Goal: Task Accomplishment & Management: Complete application form

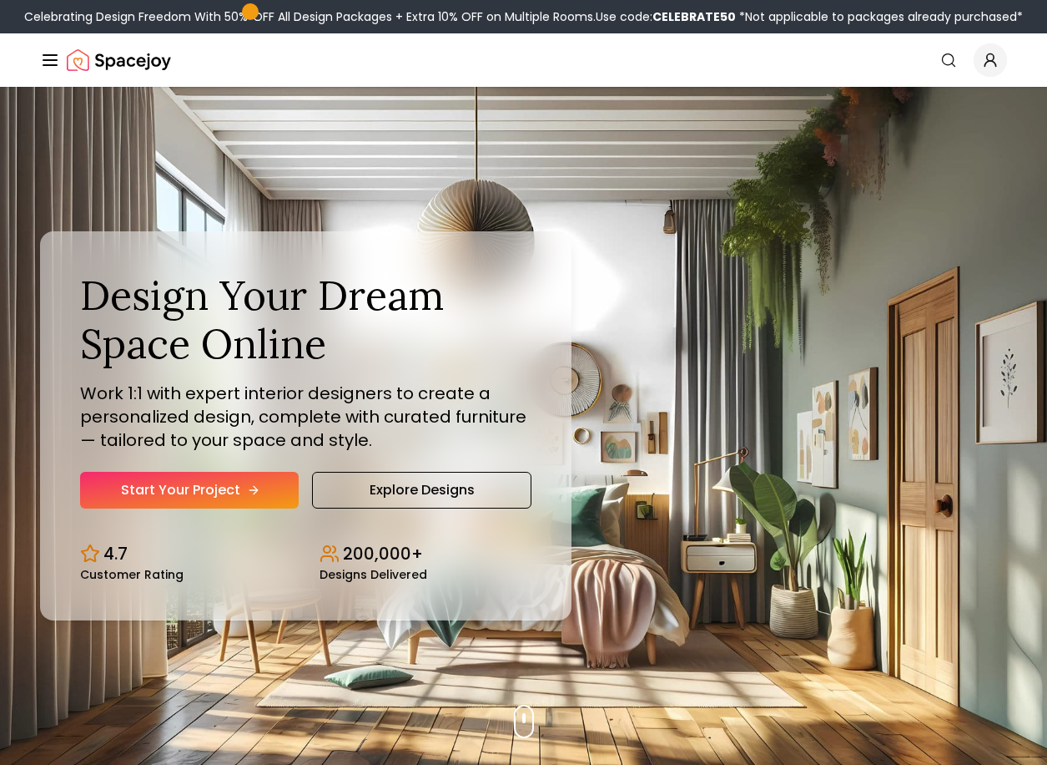
click at [239, 486] on link "Start Your Project" at bounding box center [189, 490] width 219 height 37
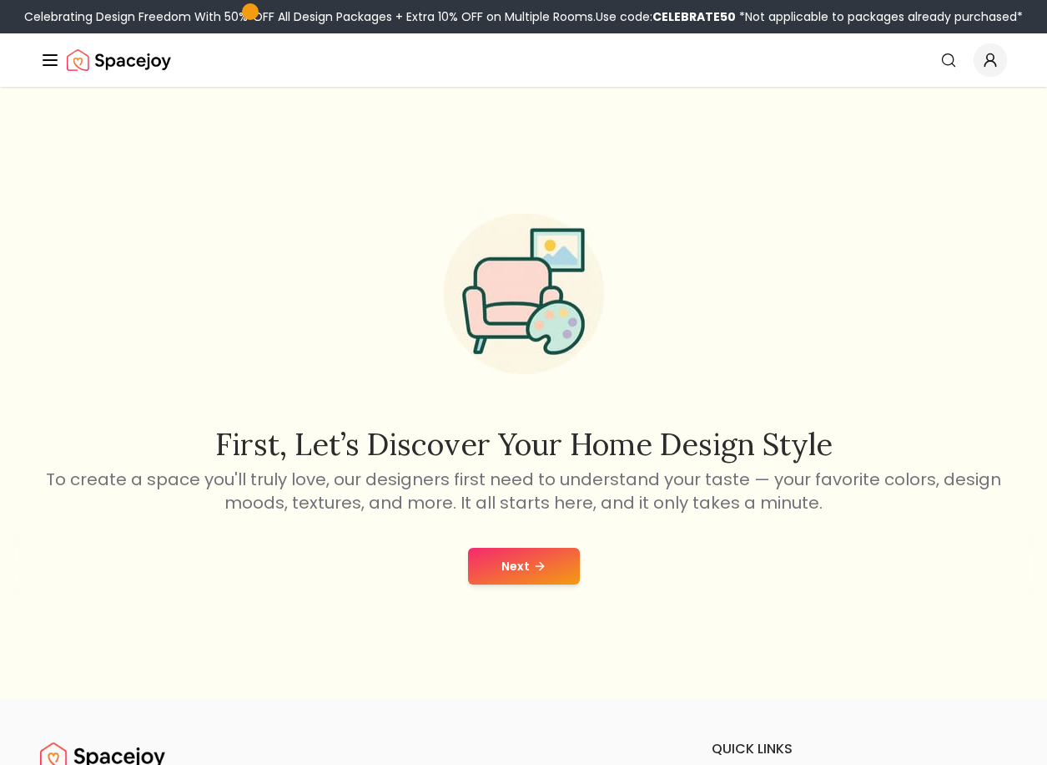
click at [511, 567] on button "Next" at bounding box center [524, 566] width 112 height 37
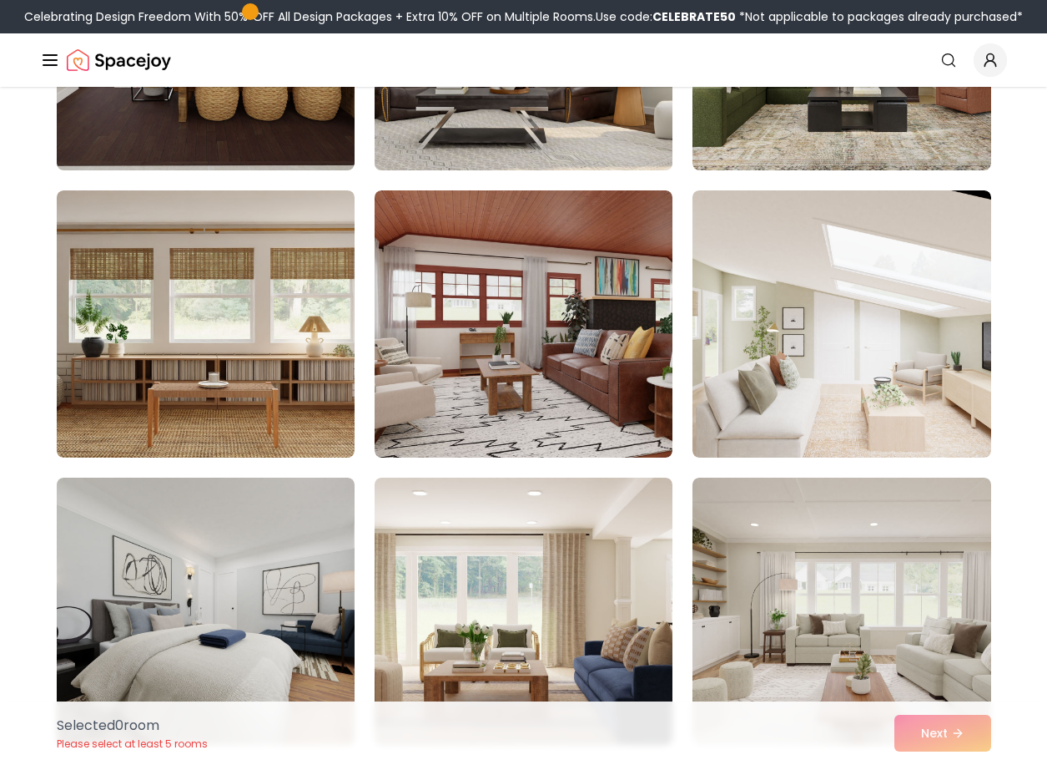
scroll to position [3088, 0]
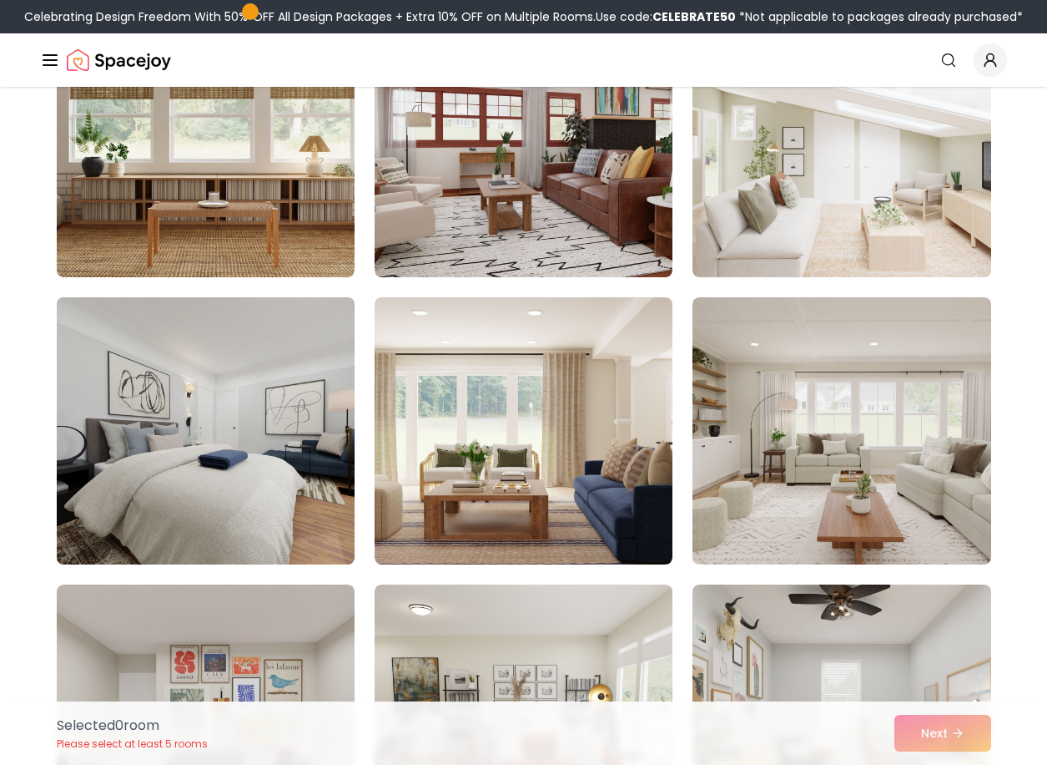
click at [189, 413] on img at bounding box center [205, 430] width 313 height 280
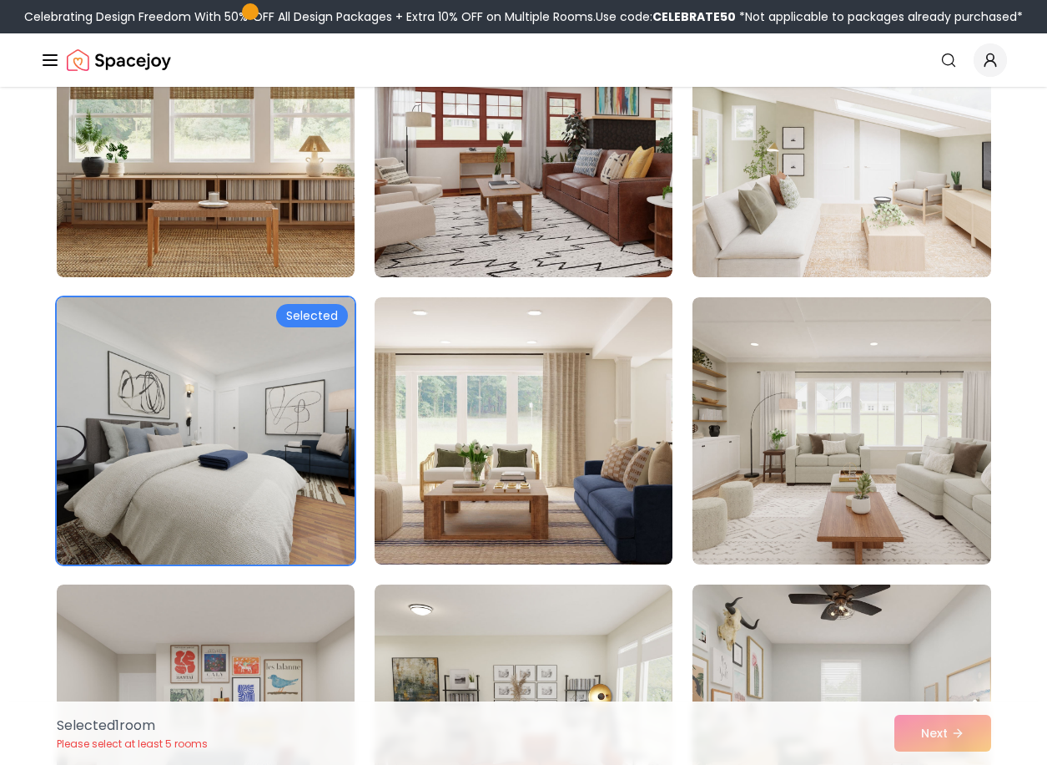
click at [189, 413] on img at bounding box center [205, 430] width 313 height 280
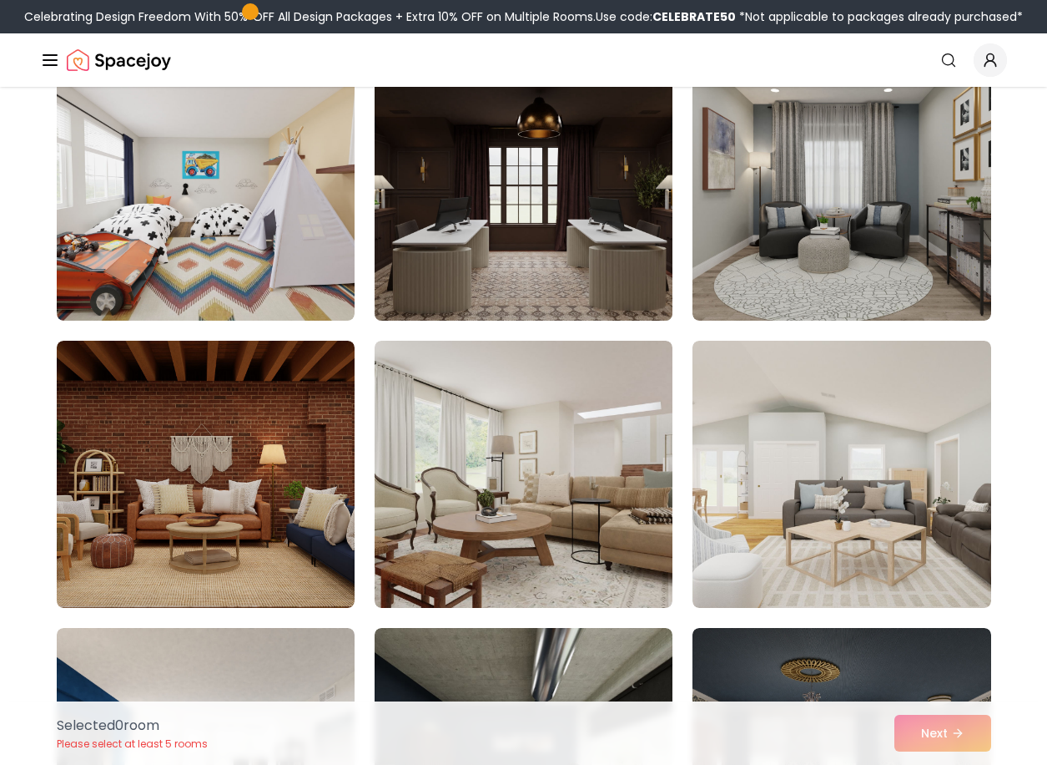
scroll to position [751, 0]
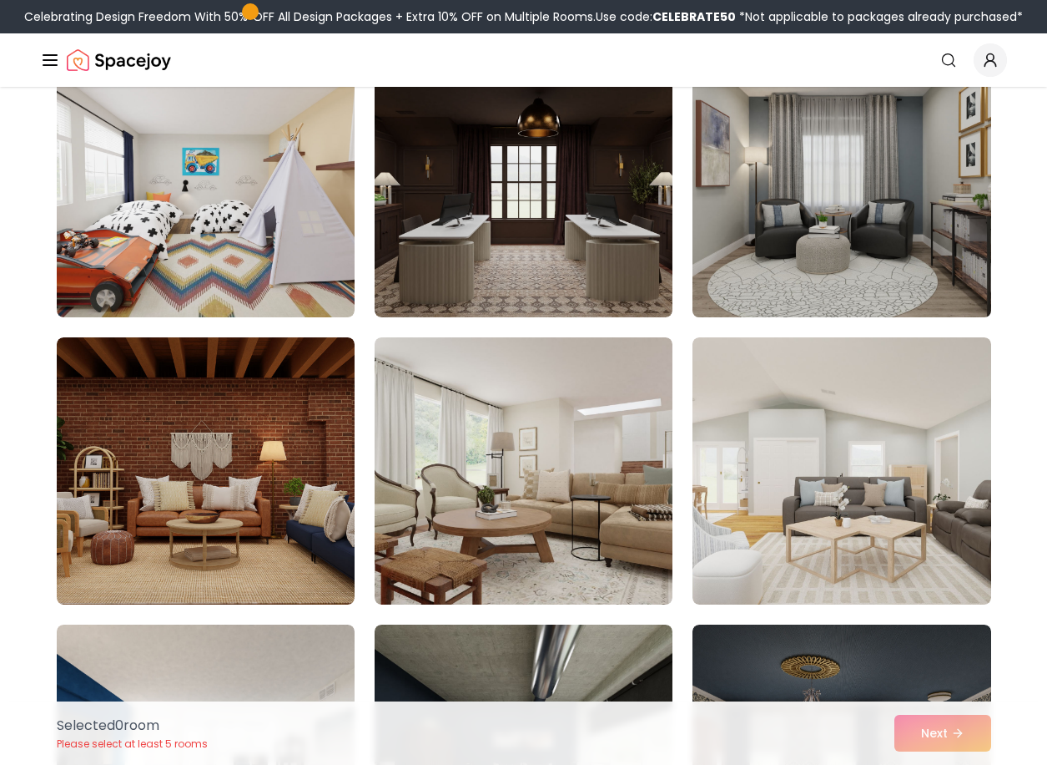
click at [842, 245] on img at bounding box center [841, 183] width 313 height 280
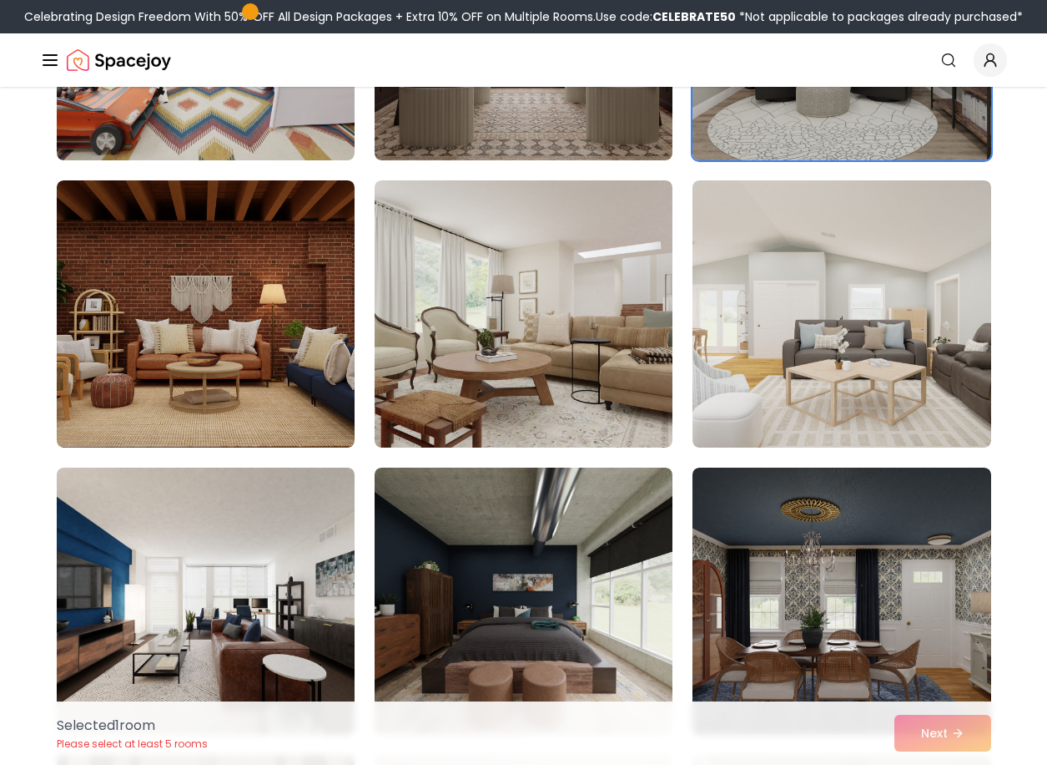
scroll to position [1002, 0]
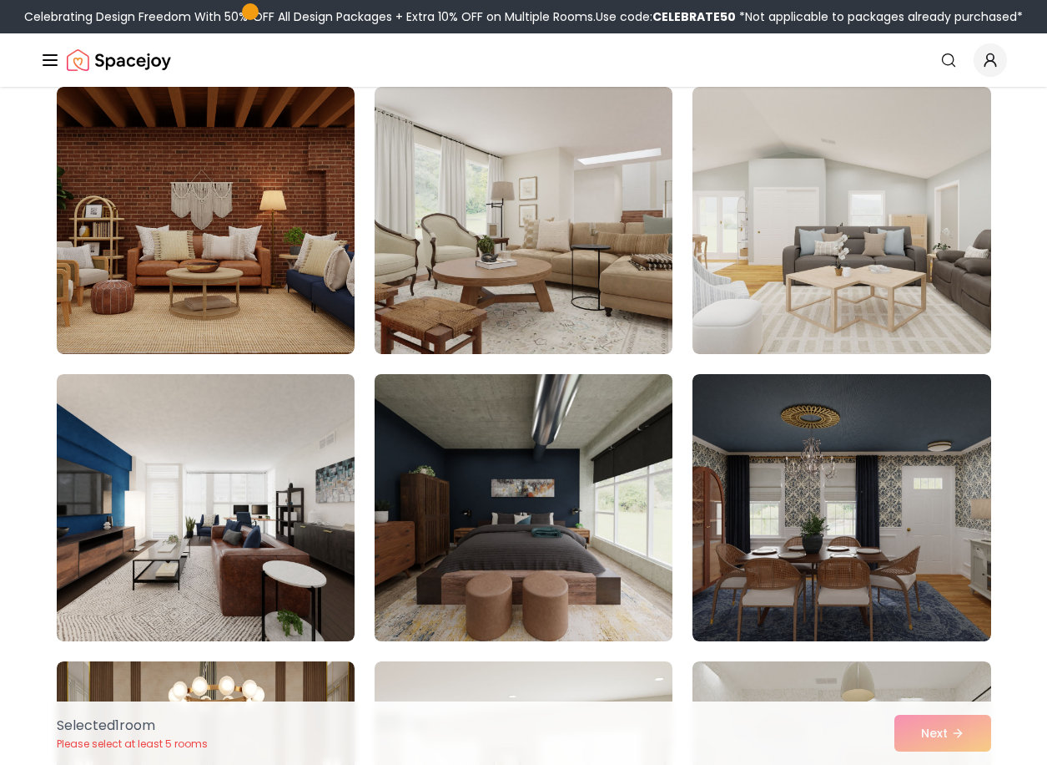
click at [593, 538] on img at bounding box center [523, 507] width 313 height 280
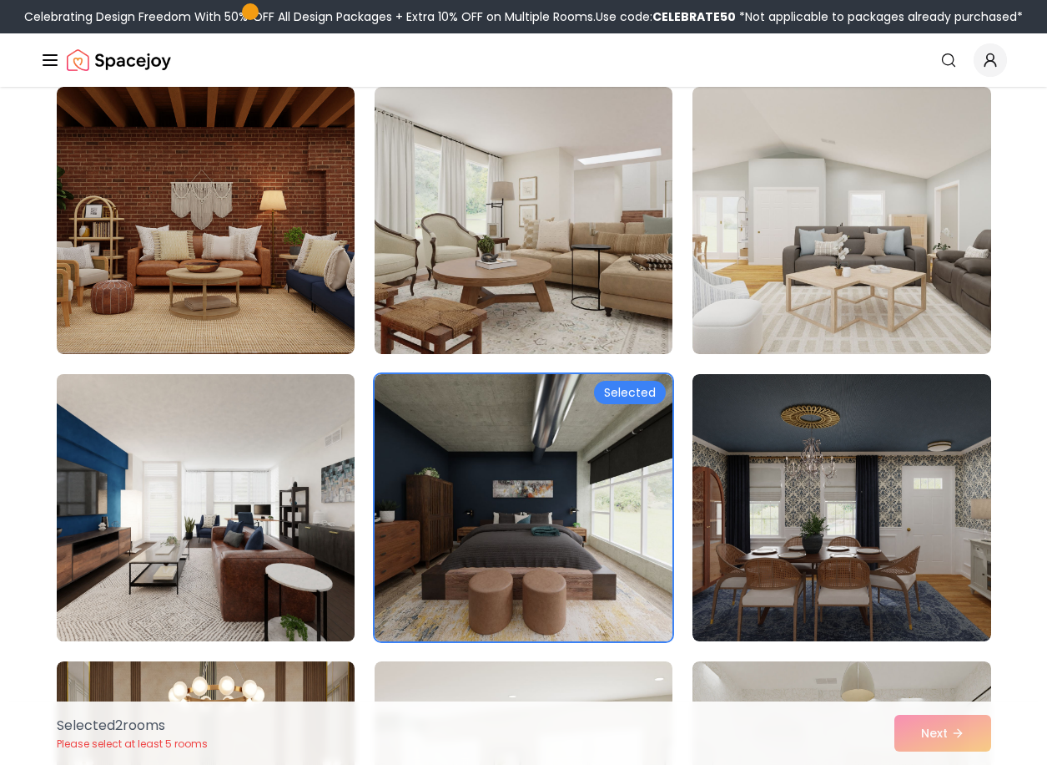
click at [219, 512] on img at bounding box center [205, 507] width 313 height 280
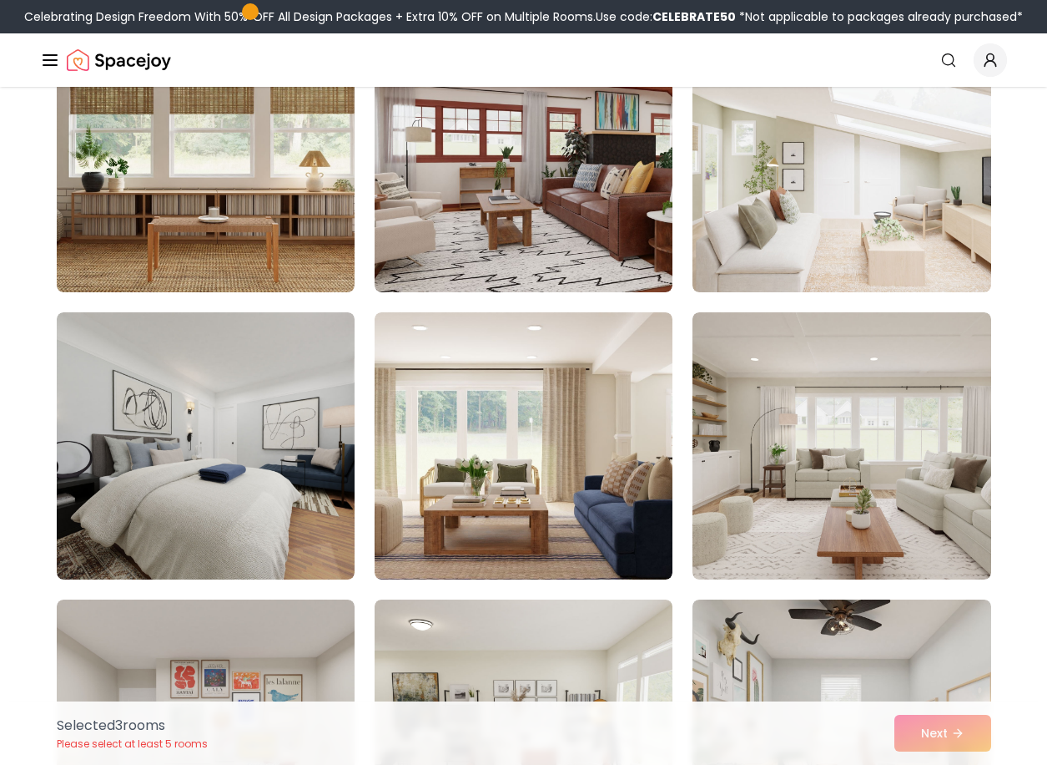
scroll to position [3088, 0]
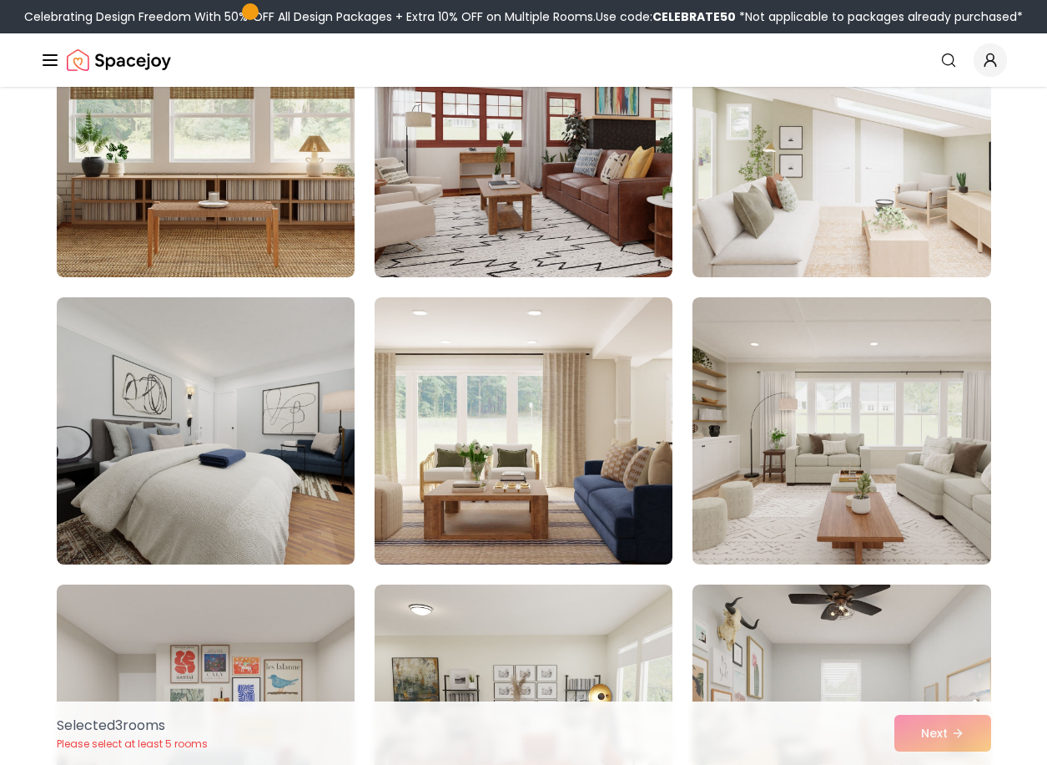
click at [882, 140] on img at bounding box center [841, 143] width 313 height 280
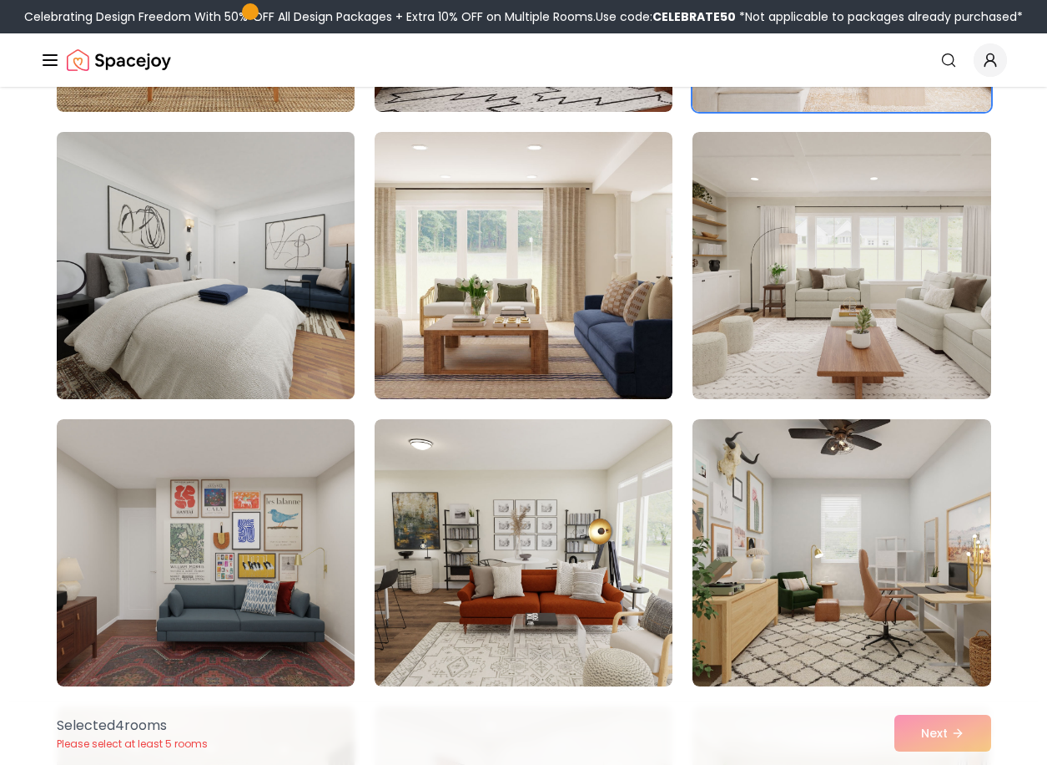
scroll to position [3255, 0]
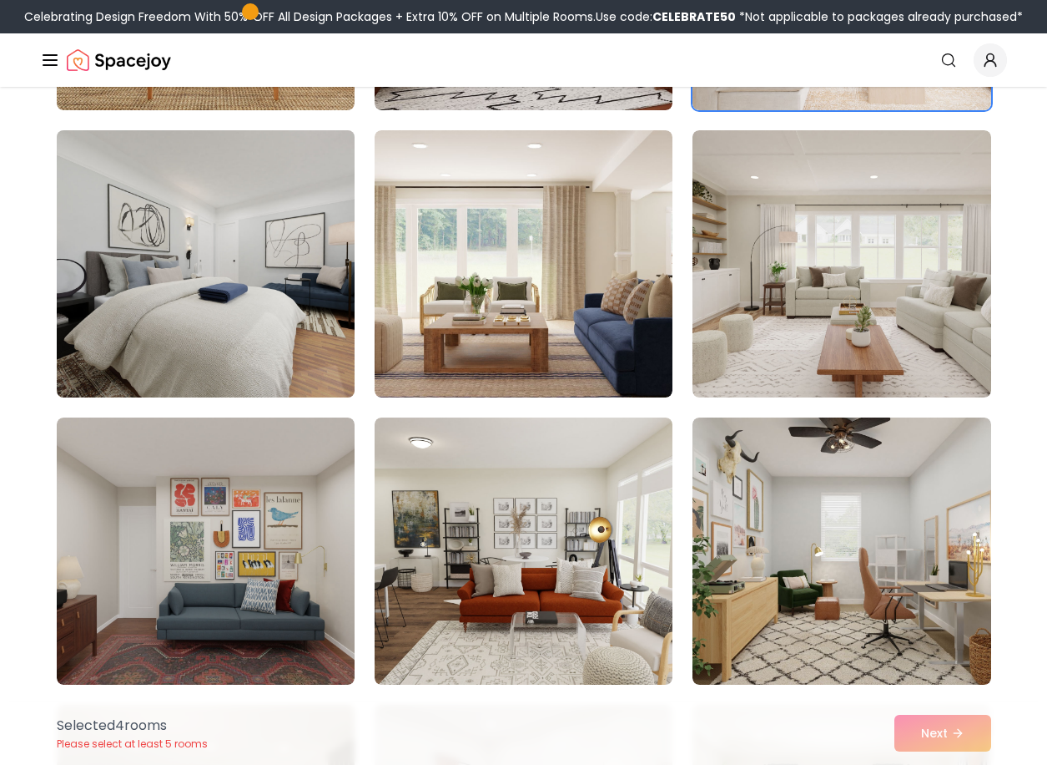
click at [240, 232] on img at bounding box center [205, 264] width 313 height 280
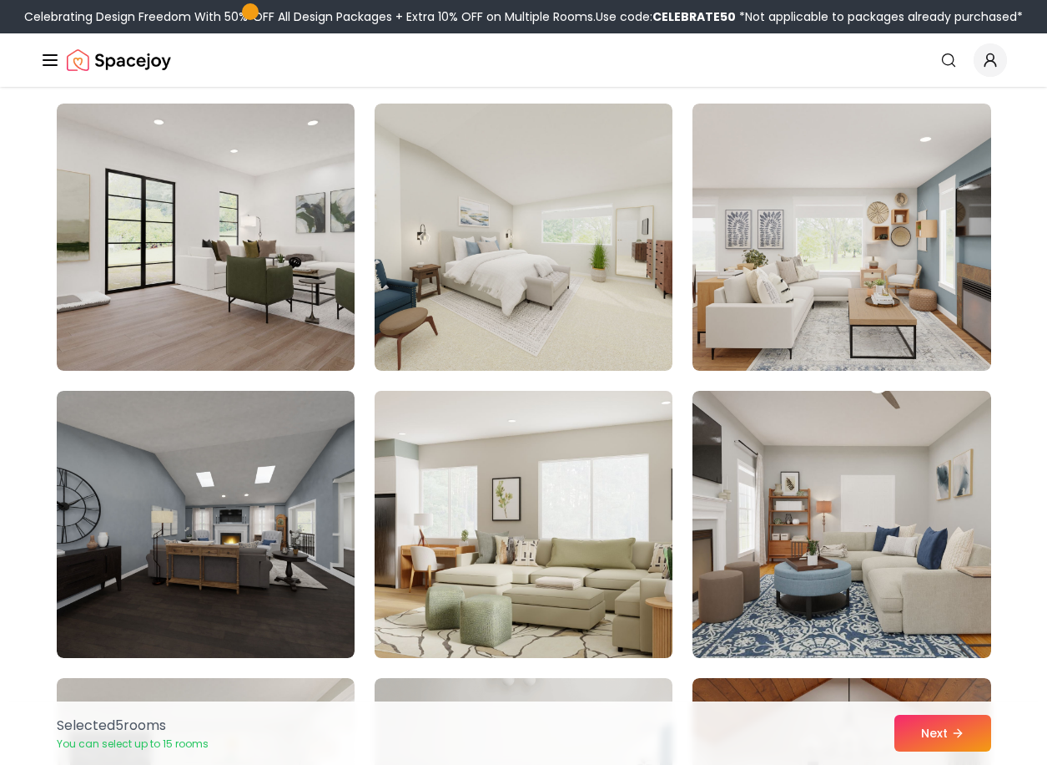
scroll to position [4257, 0]
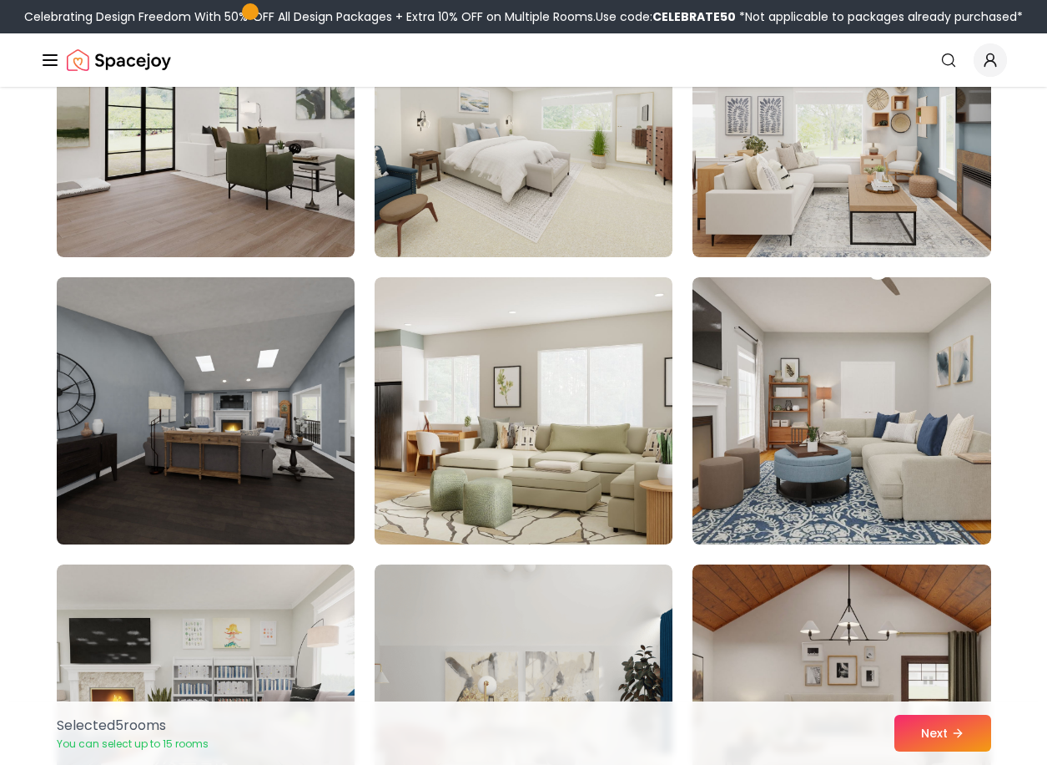
click at [284, 433] on img at bounding box center [205, 410] width 313 height 280
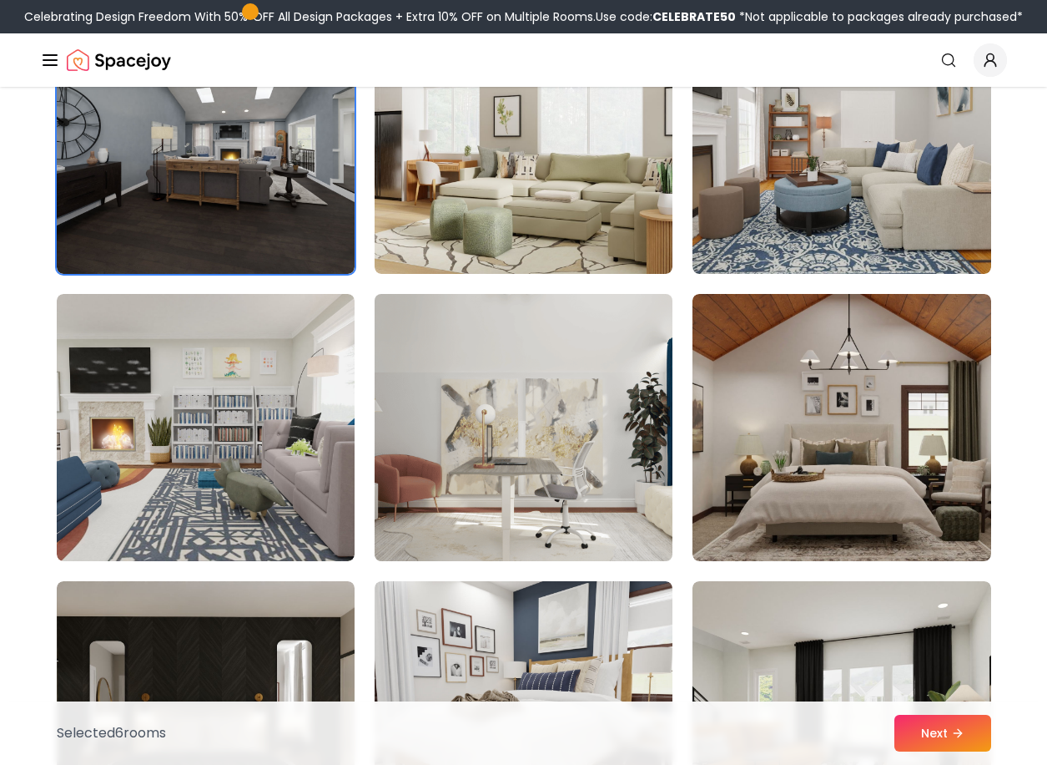
scroll to position [4757, 0]
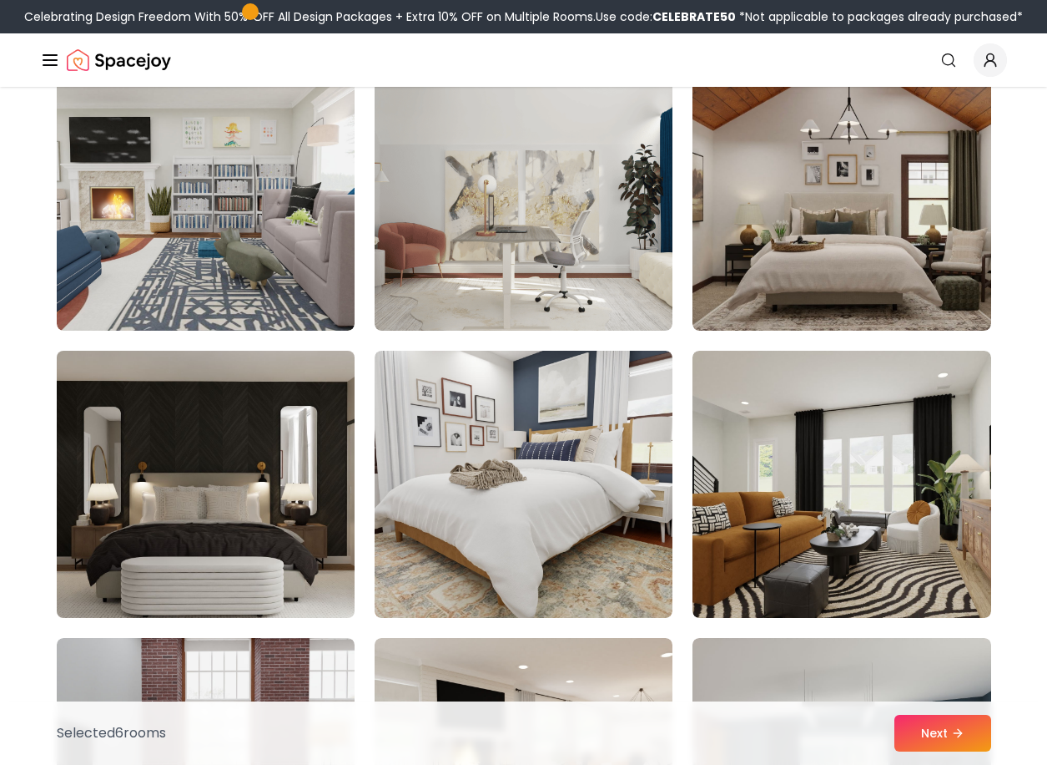
click at [274, 474] on img at bounding box center [205, 484] width 313 height 280
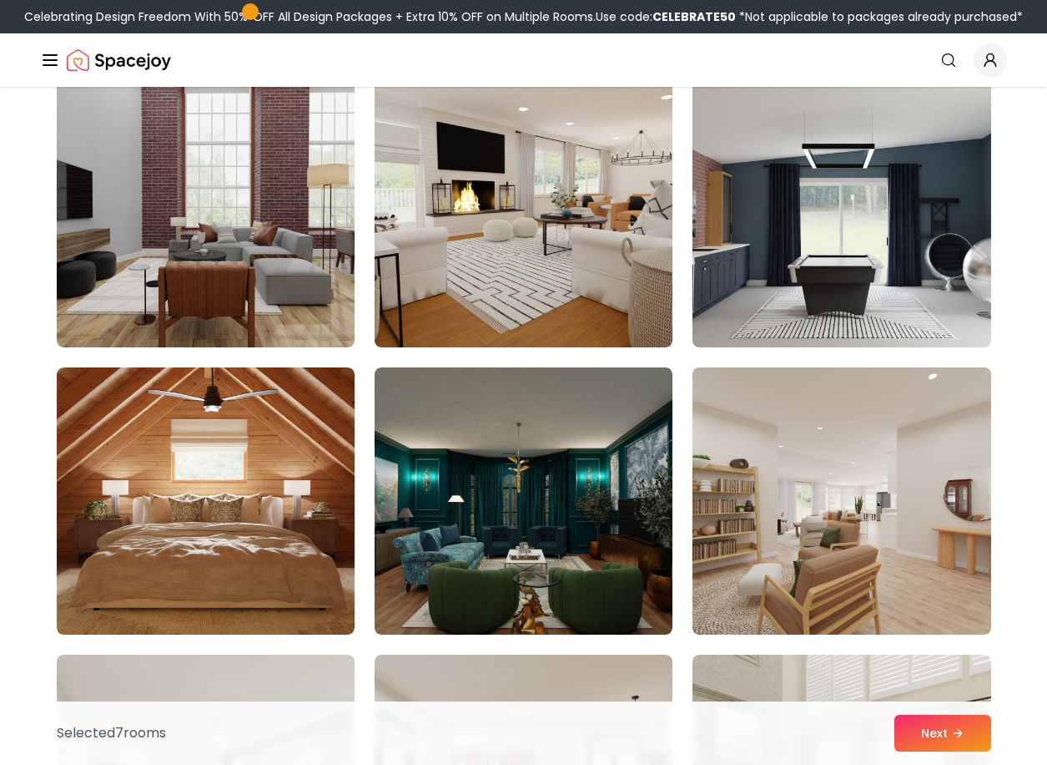
scroll to position [5425, 0]
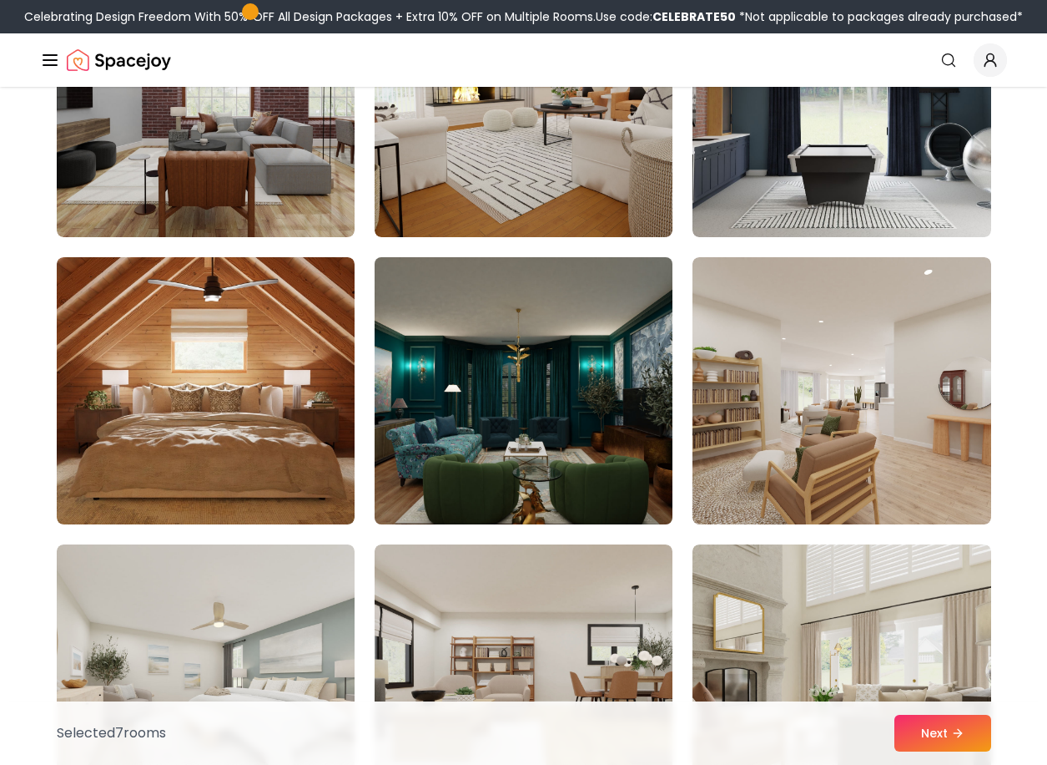
click at [560, 406] on img at bounding box center [523, 390] width 313 height 280
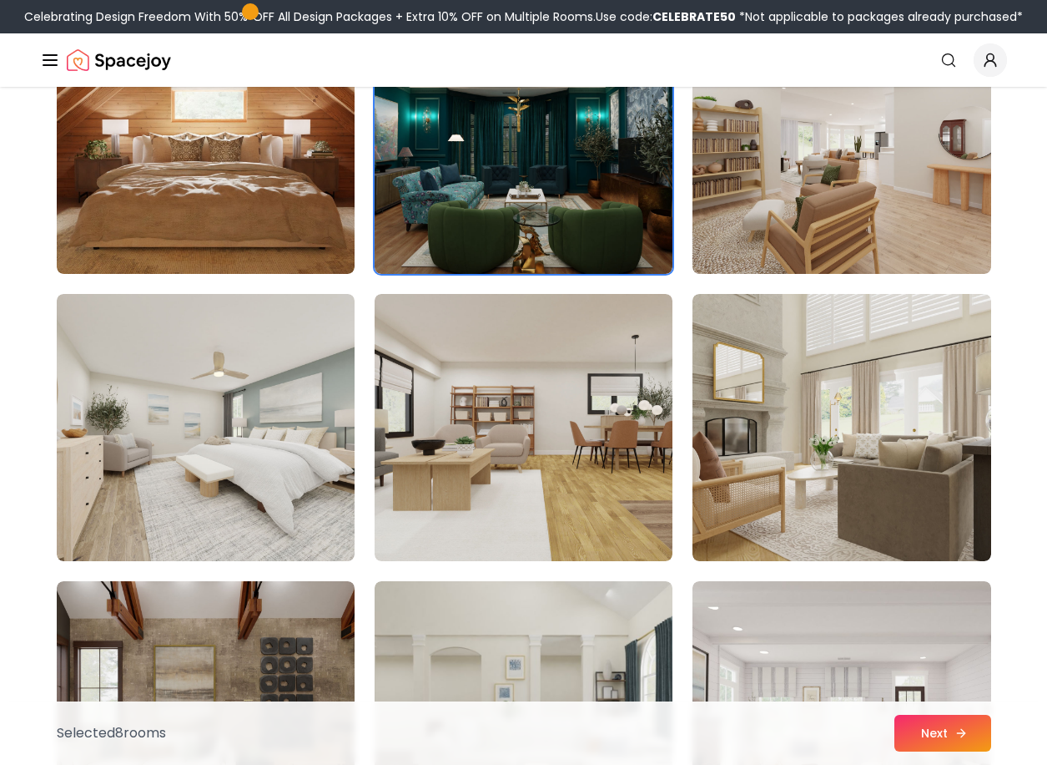
click at [941, 739] on button "Next" at bounding box center [943, 732] width 97 height 37
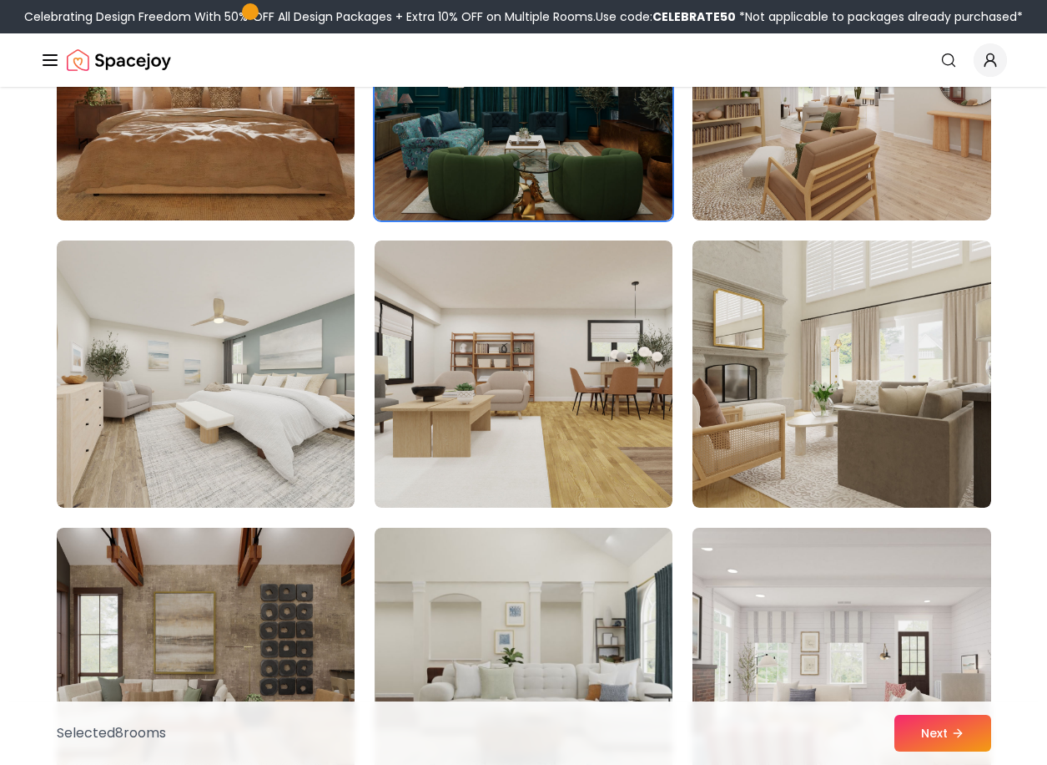
scroll to position [5675, 0]
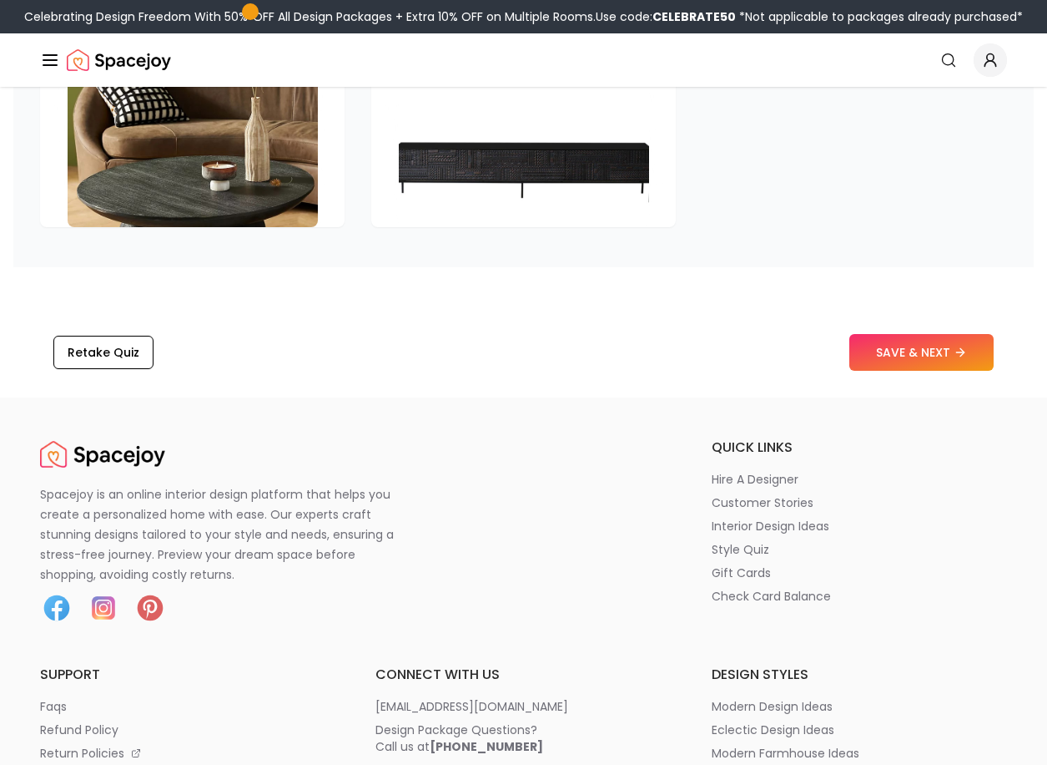
scroll to position [2838, 0]
